Goal: Find specific page/section: Find specific page/section

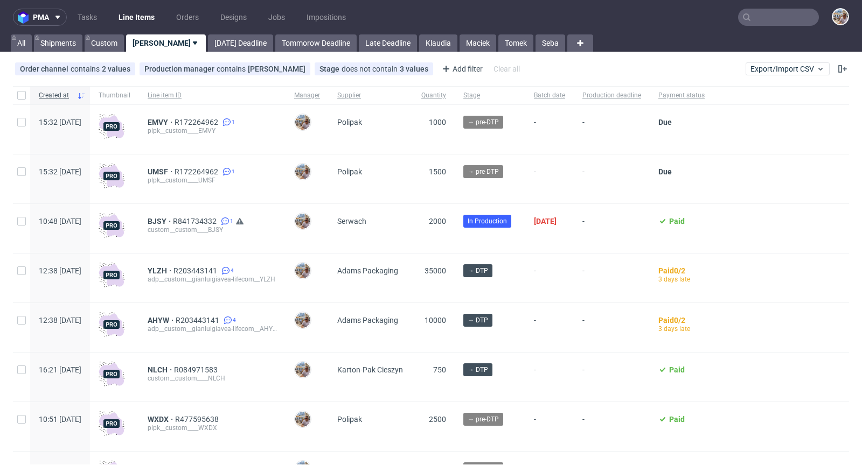
click at [753, 24] on input "text" at bounding box center [778, 17] width 81 height 17
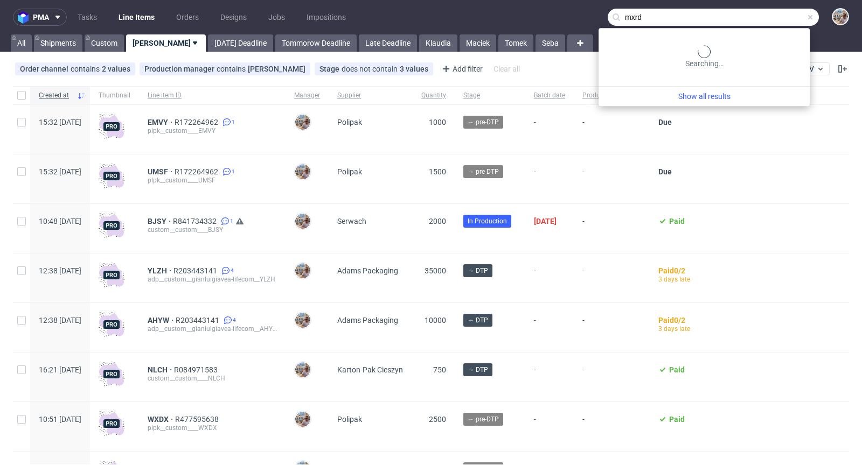
type input "mxrd"
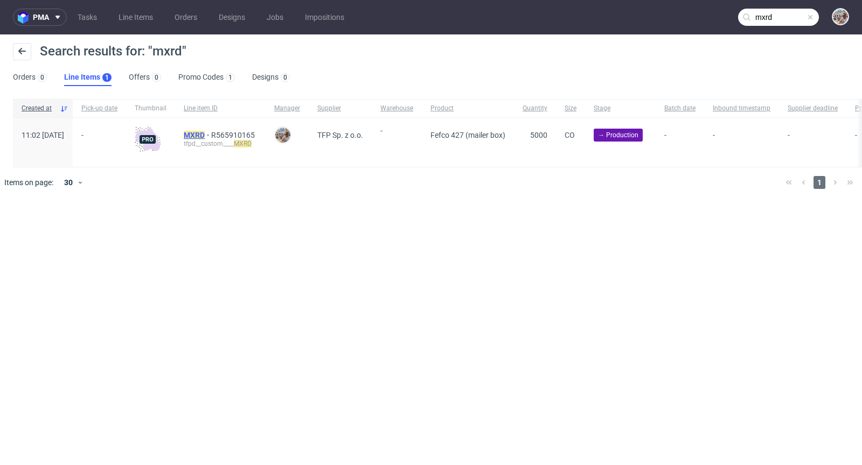
click at [205, 133] on mark "MXRD" at bounding box center [194, 135] width 21 height 9
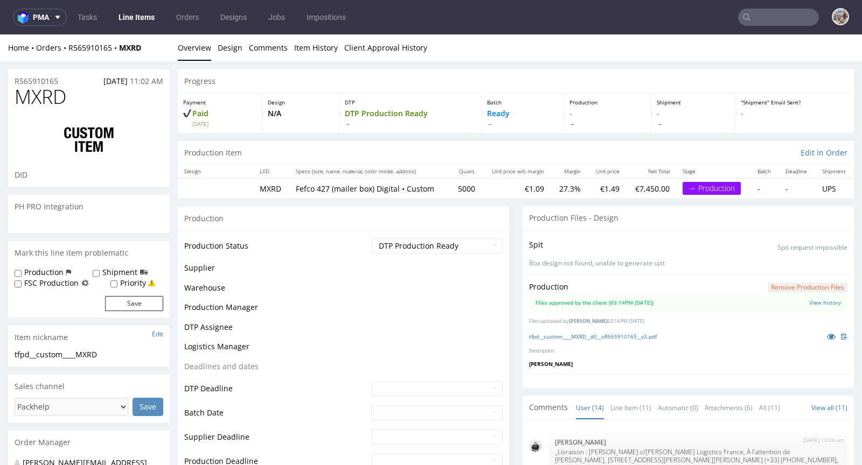
scroll to position [505, 0]
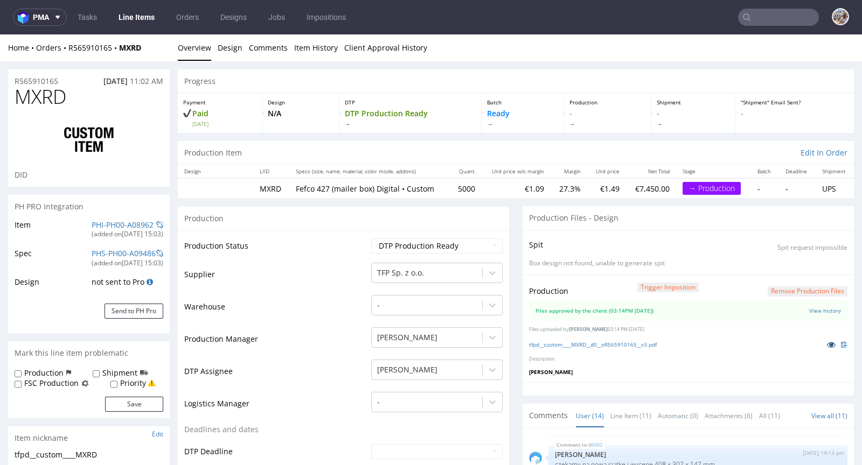
click at [827, 342] on icon at bounding box center [831, 345] width 9 height 8
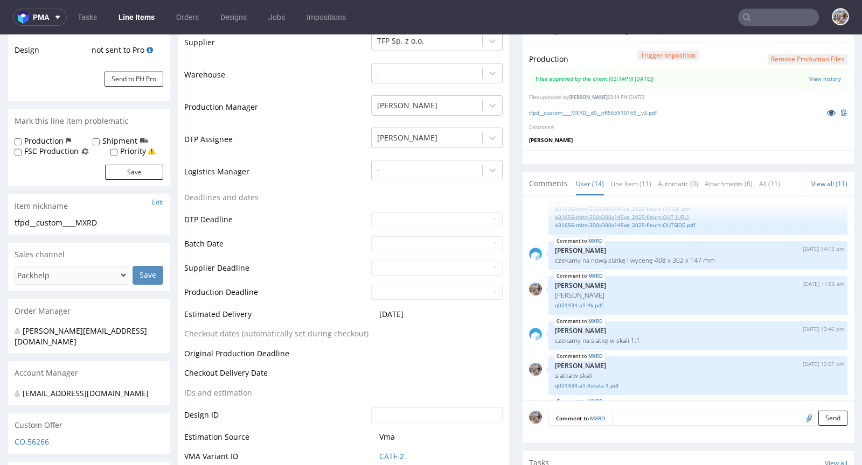
scroll to position [481, 0]
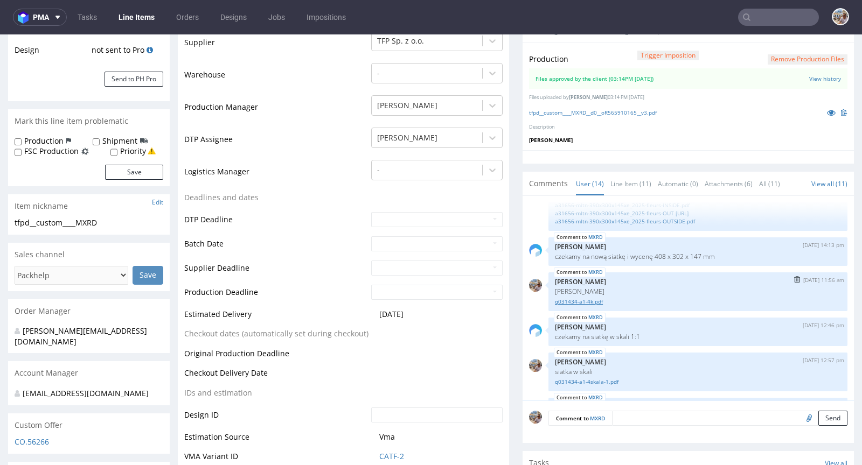
click at [569, 298] on link "q031434-a1-4k.pdf" at bounding box center [698, 302] width 286 height 8
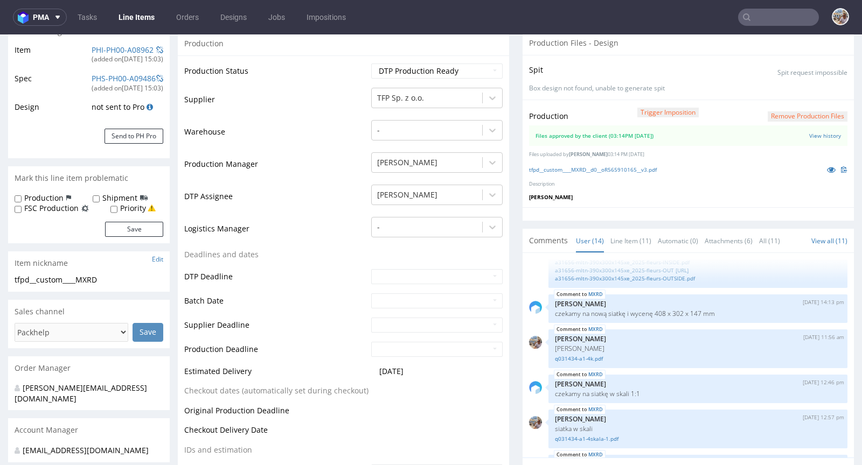
scroll to position [6, 0]
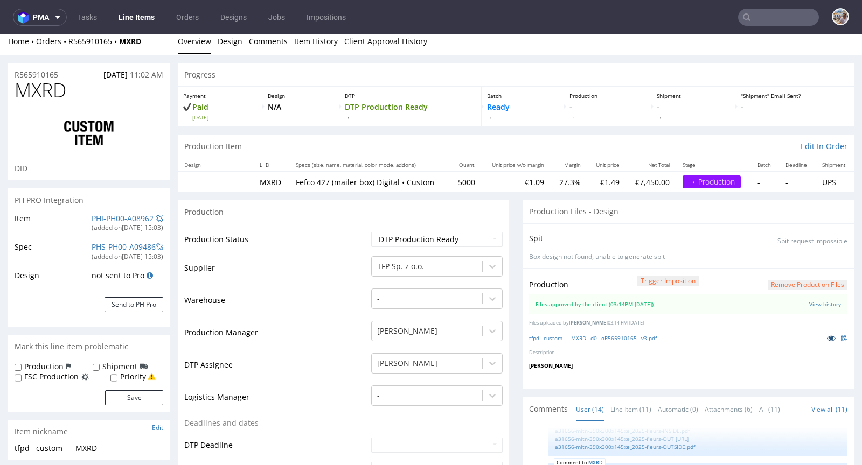
click at [827, 338] on icon at bounding box center [831, 338] width 9 height 8
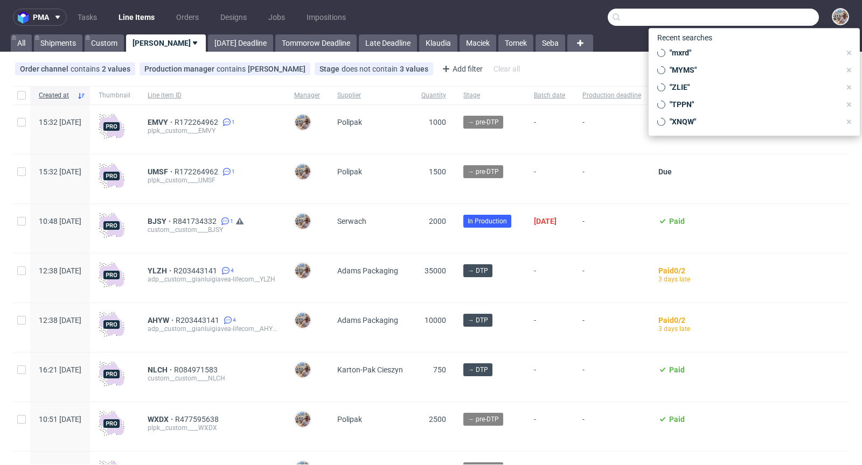
click at [790, 16] on input "text" at bounding box center [712, 17] width 211 height 17
paste input "ds@goldkindchen.de"
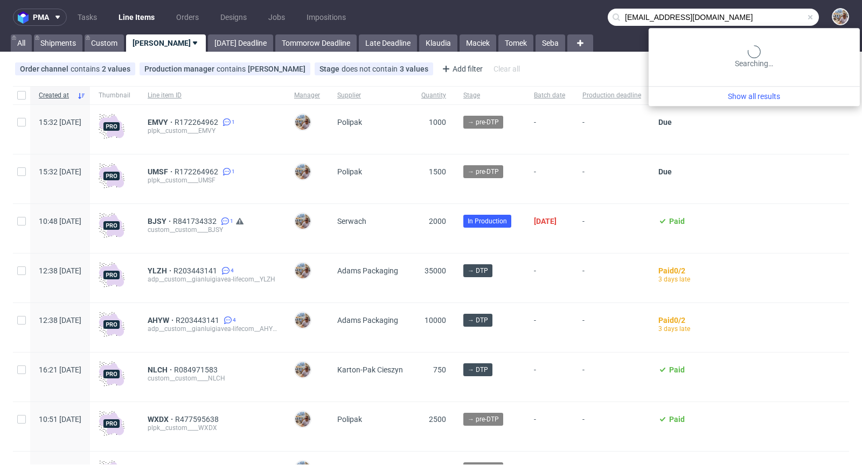
type input "ds@goldkindchen.de"
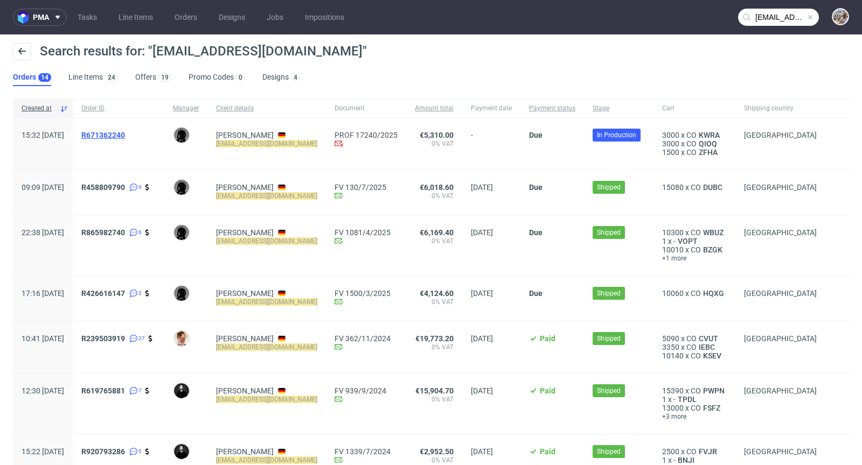
click at [125, 134] on span "R671362240" at bounding box center [103, 135] width 44 height 9
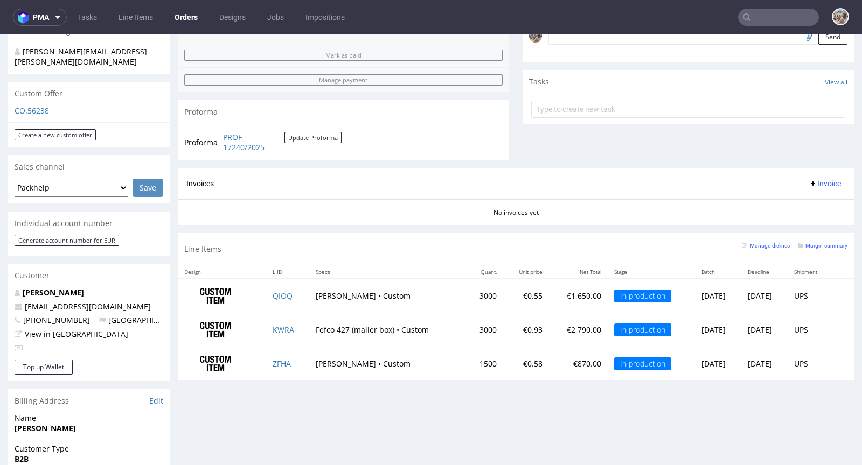
scroll to position [343, 0]
click at [274, 300] on td "QIOQ" at bounding box center [287, 295] width 43 height 34
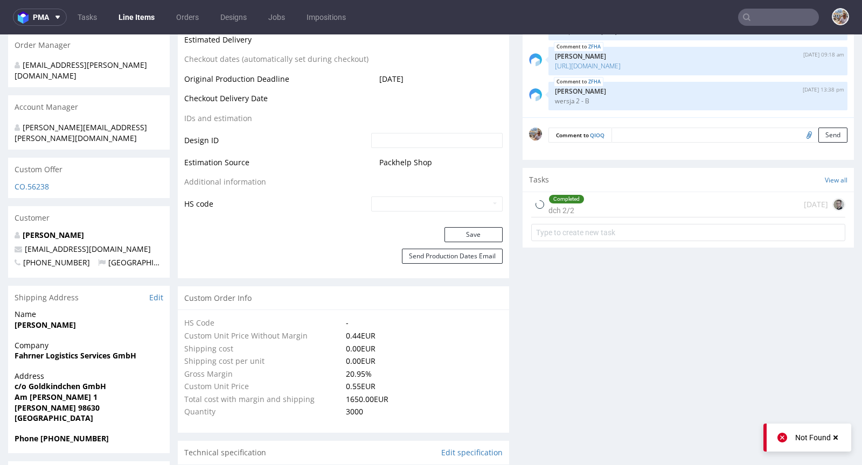
scroll to position [789, 0]
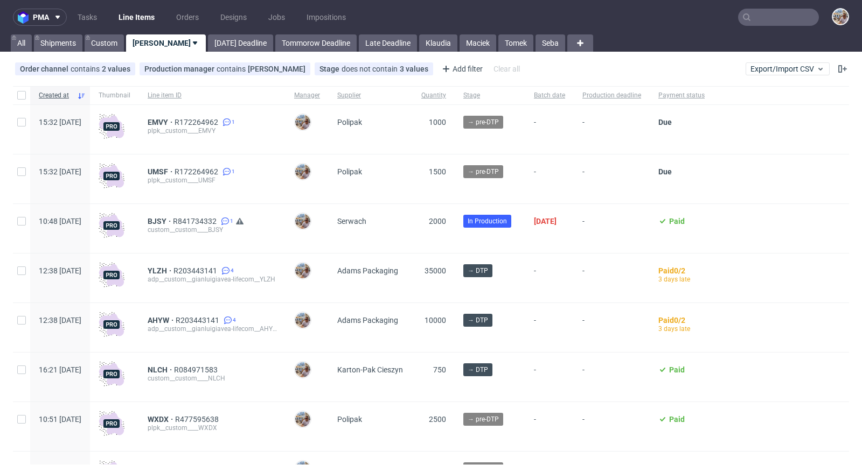
click at [756, 19] on input "text" at bounding box center [778, 17] width 81 height 17
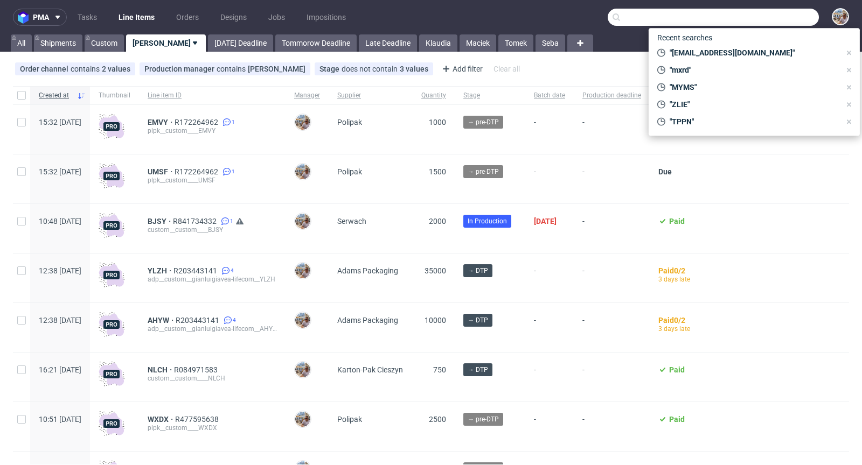
paste input "CYCG"
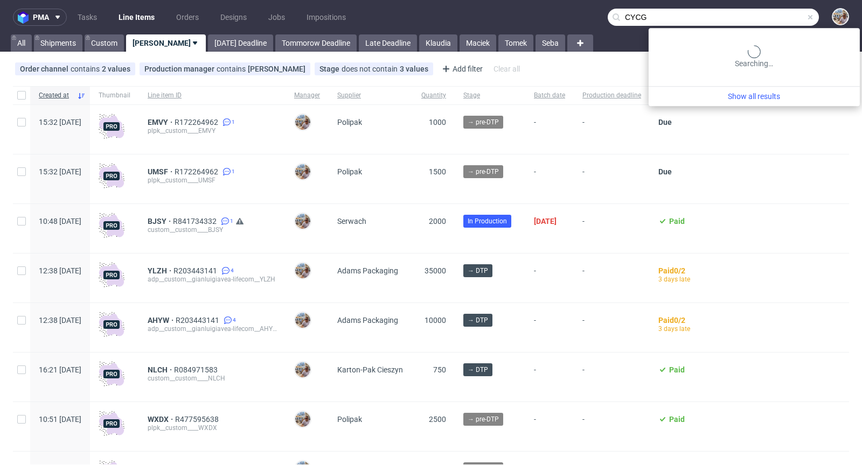
type input "CYCG"
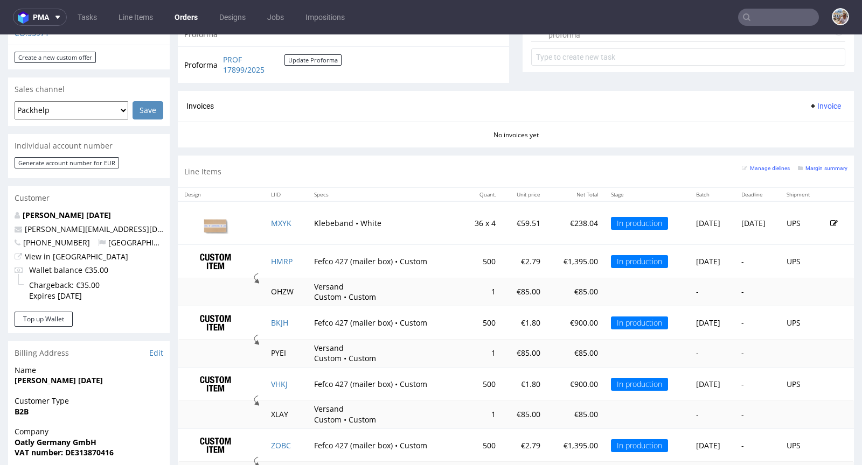
scroll to position [473, 0]
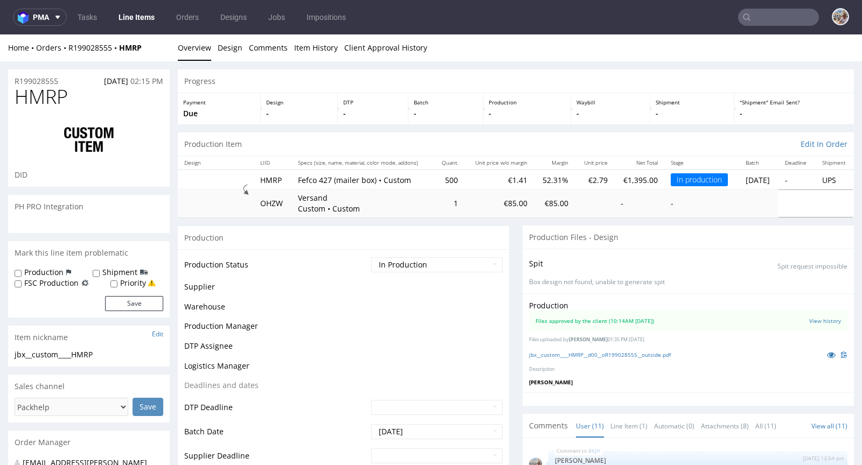
scroll to position [267, 0]
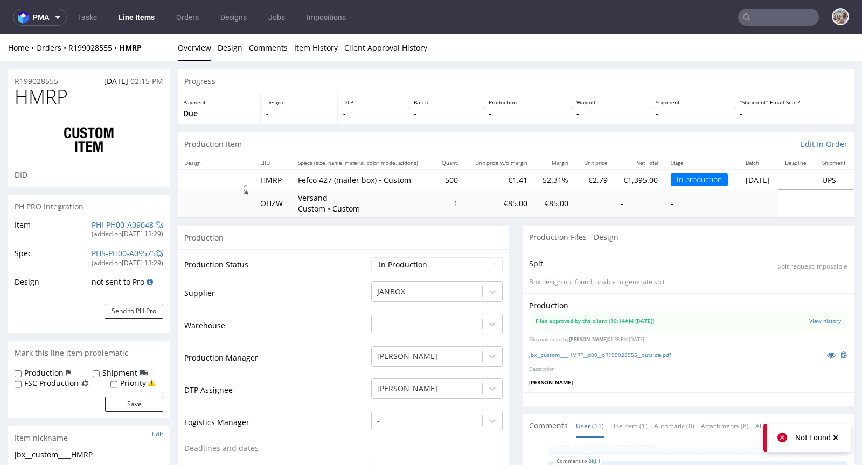
click at [126, 220] on div "PHI-PH00-A09048" at bounding box center [123, 225] width 62 height 11
click at [124, 222] on link "PHI-PH00-A09048" at bounding box center [123, 225] width 62 height 10
click at [827, 351] on icon at bounding box center [831, 355] width 9 height 8
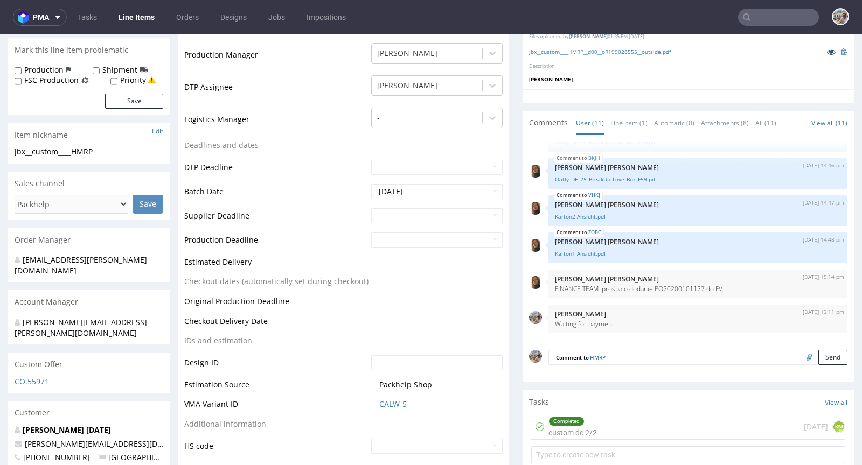
scroll to position [397, 0]
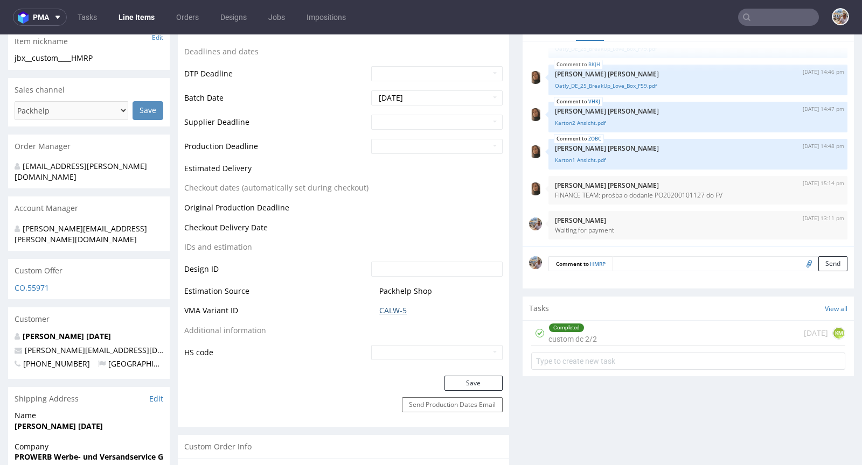
click at [379, 309] on link "CALW-5" at bounding box center [392, 310] width 27 height 11
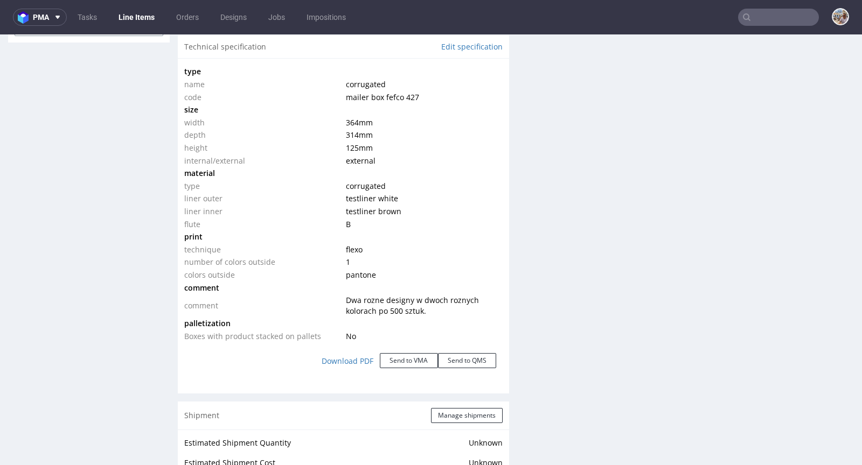
scroll to position [1922, 0]
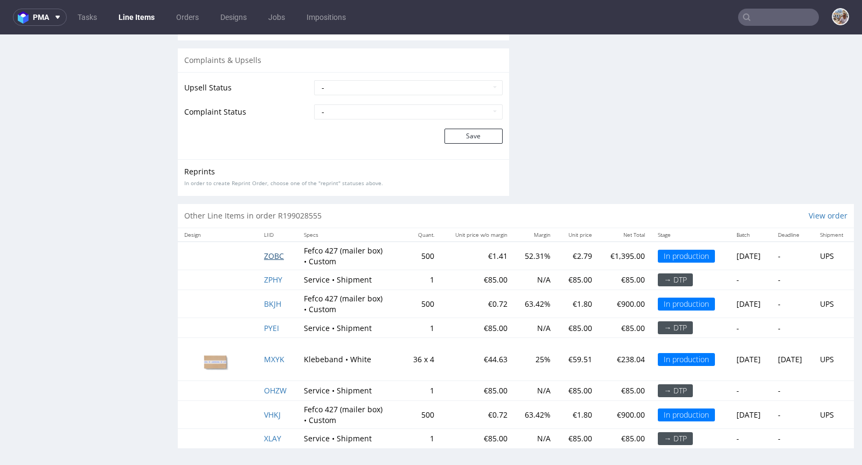
click at [275, 253] on span "ZOBC" at bounding box center [274, 256] width 20 height 10
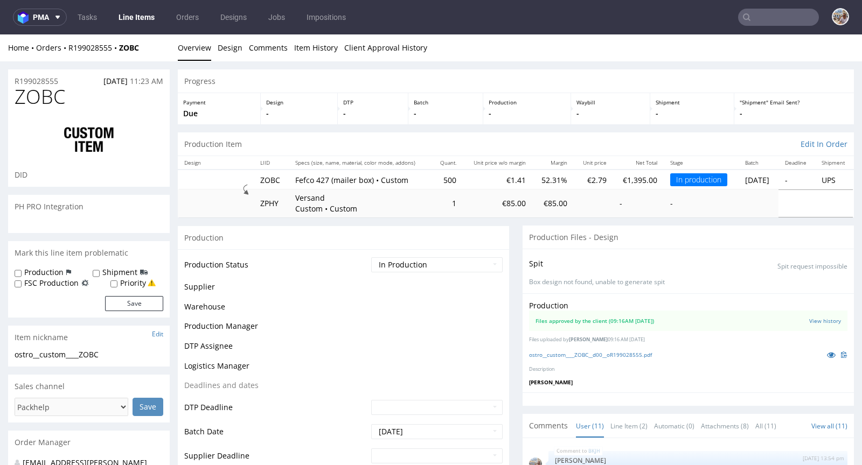
scroll to position [267, 0]
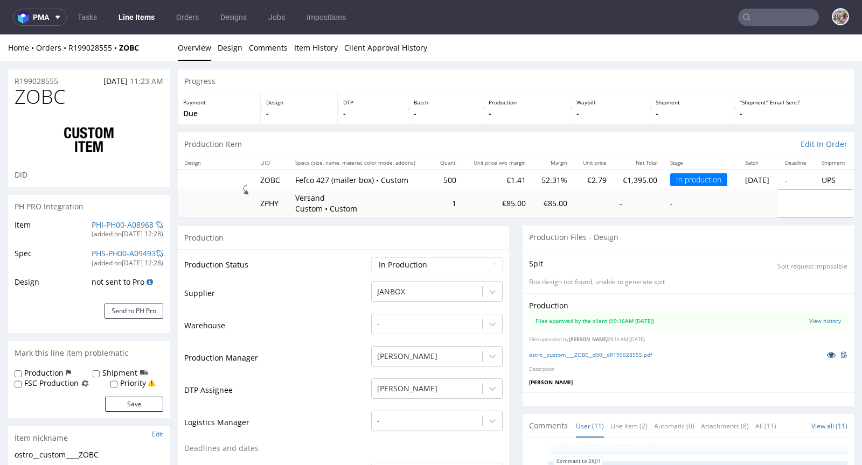
click at [827, 351] on icon at bounding box center [831, 355] width 9 height 8
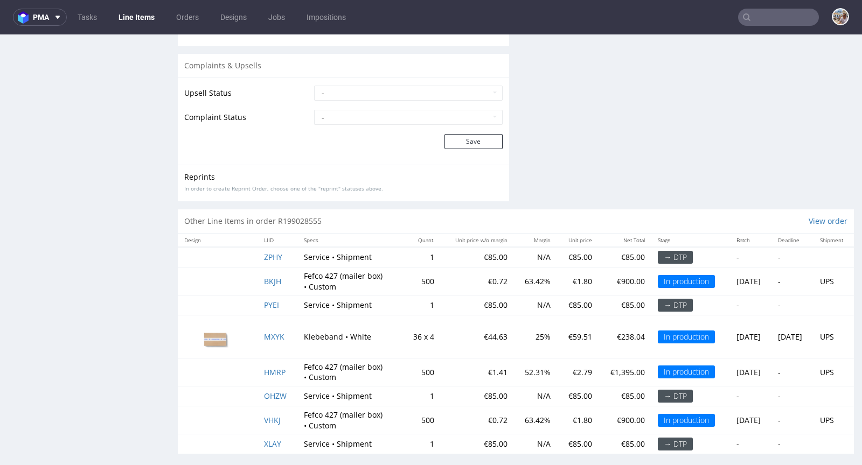
scroll to position [2008, 0]
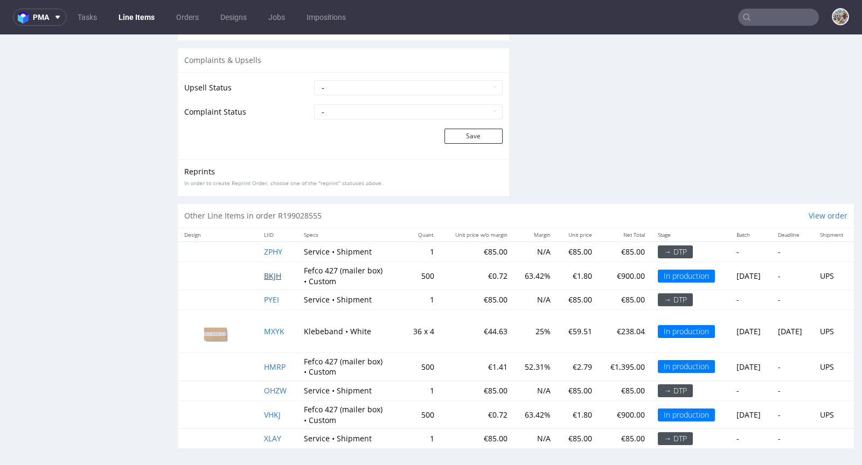
click at [274, 274] on span "BKJH" at bounding box center [272, 276] width 17 height 10
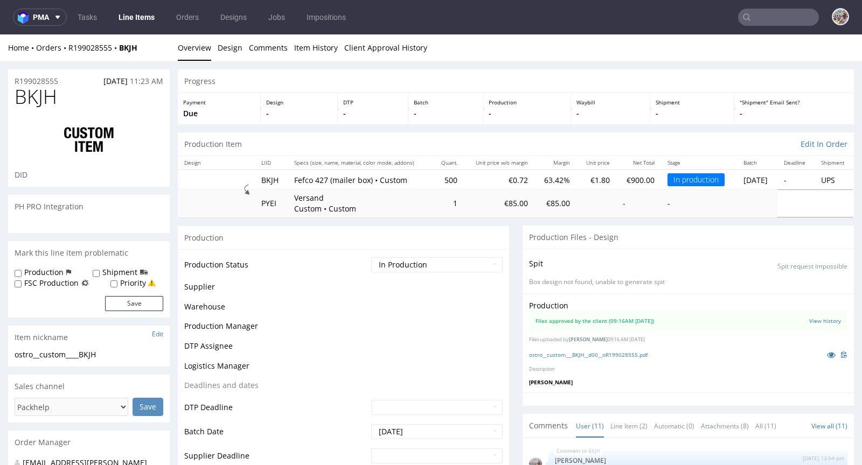
scroll to position [267, 0]
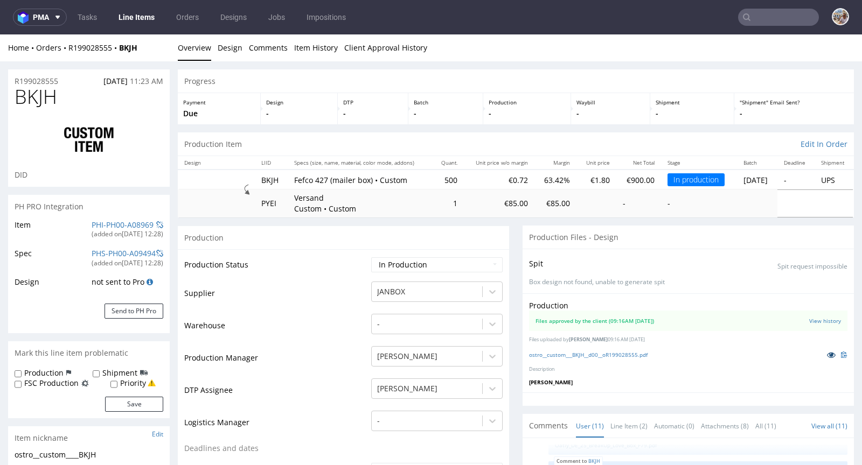
click at [827, 357] on icon at bounding box center [831, 355] width 9 height 8
click at [138, 223] on link "PHI-PH00-A08969" at bounding box center [123, 225] width 62 height 10
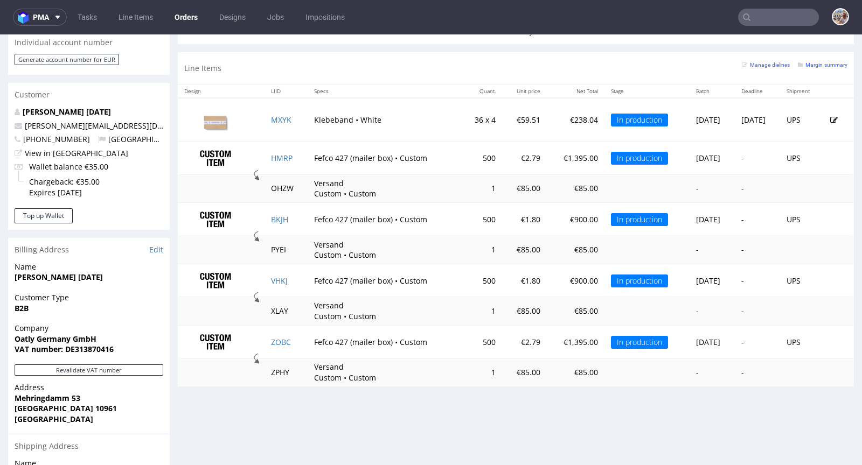
scroll to position [422, 0]
